Goal: Transaction & Acquisition: Subscribe to service/newsletter

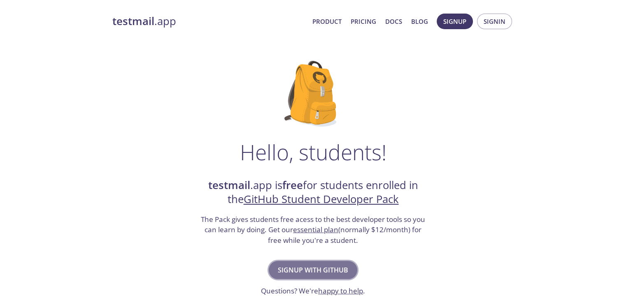
click at [309, 275] on span "Signup with GitHub" at bounding box center [313, 271] width 70 height 12
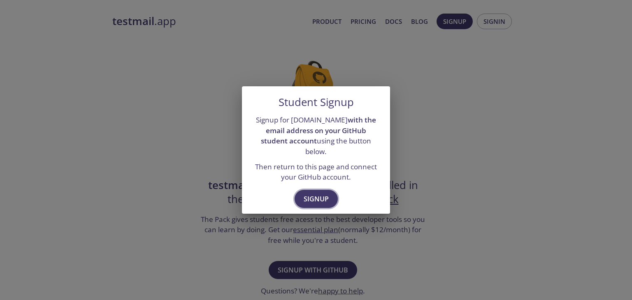
click at [316, 198] on span "Signup" at bounding box center [316, 199] width 25 height 12
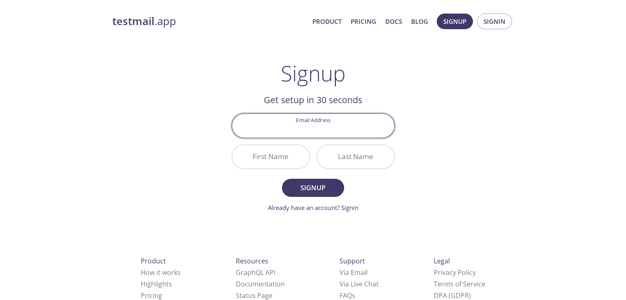
click at [316, 132] on input "Email Address" at bounding box center [313, 125] width 162 height 23
type input "[EMAIL_ADDRESS][DOMAIN_NAME]"
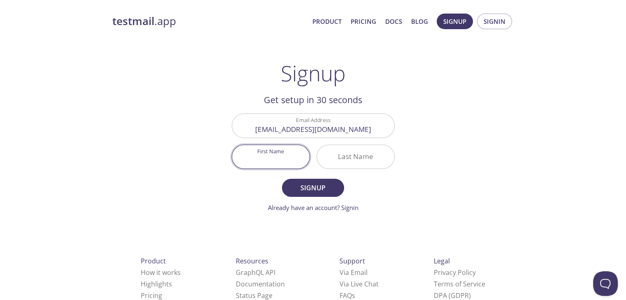
click at [280, 163] on input "First Name" at bounding box center [270, 156] width 77 height 23
type input "[PERSON_NAME]"
click at [335, 151] on input "Last Name" at bounding box center [355, 156] width 77 height 23
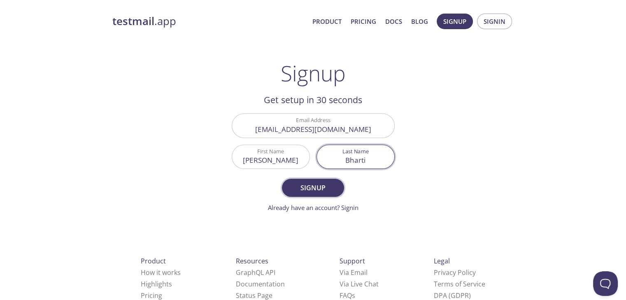
type input "Bharti"
click at [317, 191] on span "Signup" at bounding box center [313, 188] width 44 height 12
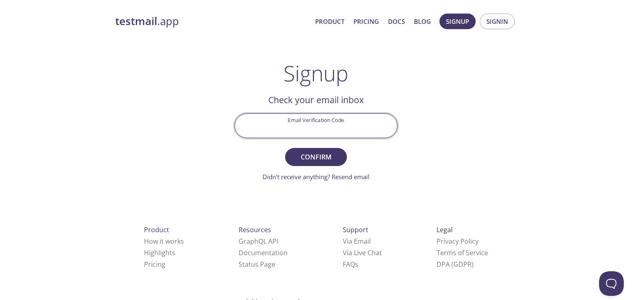
click at [304, 128] on input "Email Verification Code" at bounding box center [316, 125] width 162 height 23
paste input "5X53HLC"
type input "5X53HLC"
click at [314, 160] on span "Confirm" at bounding box center [316, 157] width 44 height 12
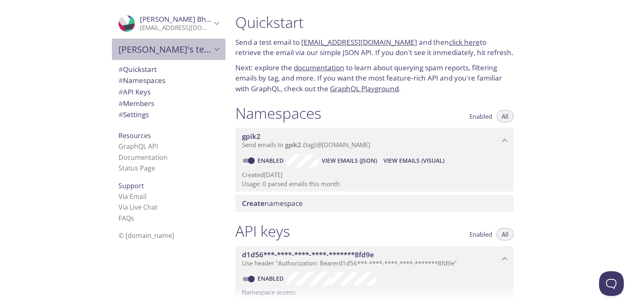
click at [160, 44] on span "Shreekant's team" at bounding box center [165, 50] width 93 height 12
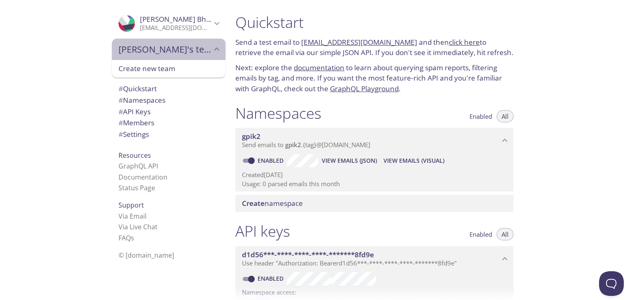
click at [160, 46] on span "Shreekant's team" at bounding box center [165, 50] width 93 height 12
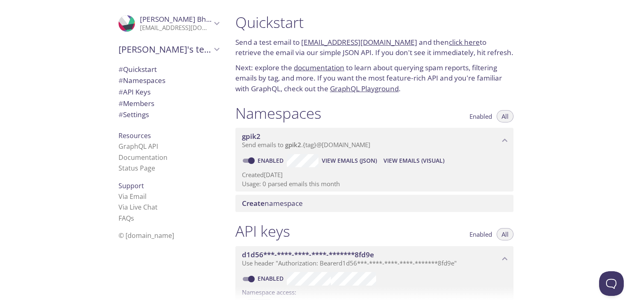
click at [154, 28] on p "[EMAIL_ADDRESS][DOMAIN_NAME]" at bounding box center [176, 28] width 72 height 8
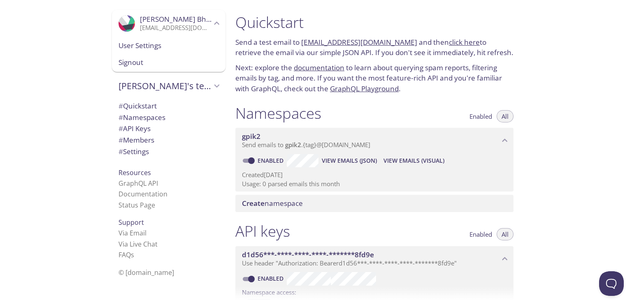
click at [154, 28] on p "[EMAIL_ADDRESS][DOMAIN_NAME]" at bounding box center [176, 28] width 72 height 8
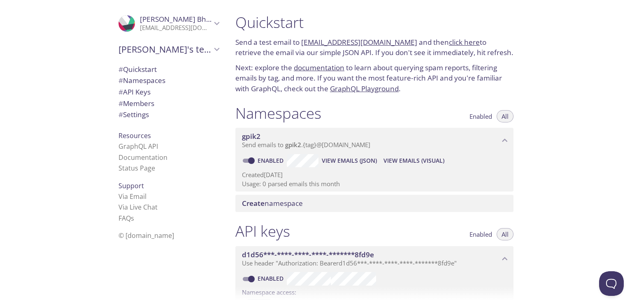
click at [154, 28] on p "[EMAIL_ADDRESS][DOMAIN_NAME]" at bounding box center [176, 28] width 72 height 8
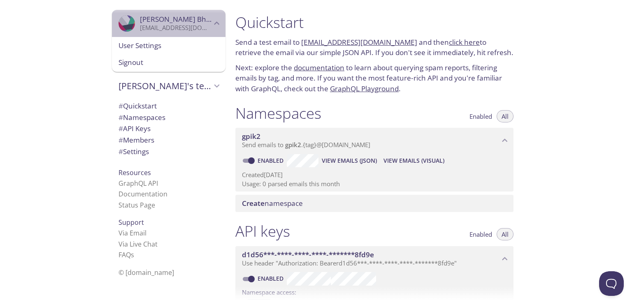
click at [154, 28] on p "[EMAIL_ADDRESS][DOMAIN_NAME]" at bounding box center [176, 28] width 72 height 8
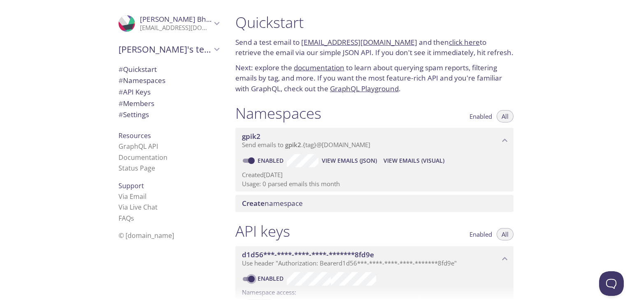
click at [253, 277] on input "Enabled" at bounding box center [252, 279] width 30 height 10
click at [245, 279] on span at bounding box center [248, 279] width 11 height 4
click at [247, 279] on input "Disabled" at bounding box center [245, 279] width 30 height 10
checkbox input "true"
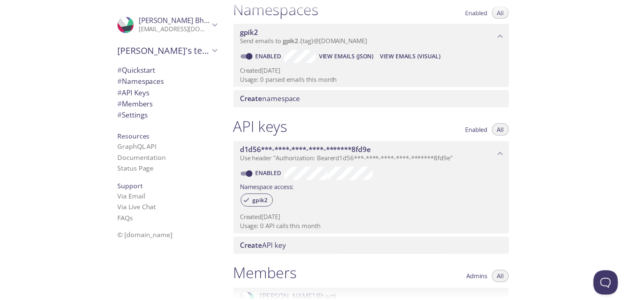
scroll to position [123, 0]
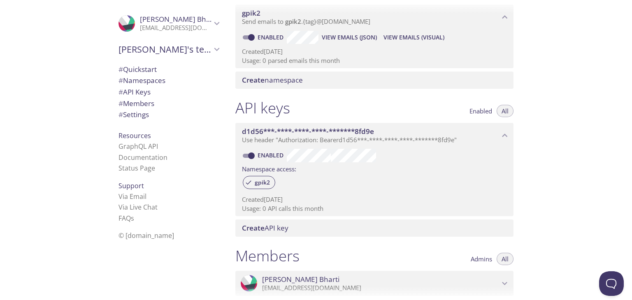
click at [293, 226] on span "Create API key" at bounding box center [376, 228] width 268 height 9
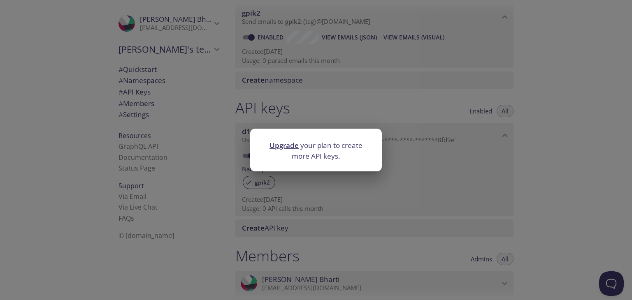
click at [287, 147] on link "Upgrade" at bounding box center [284, 145] width 29 height 9
